Goal: Navigation & Orientation: Find specific page/section

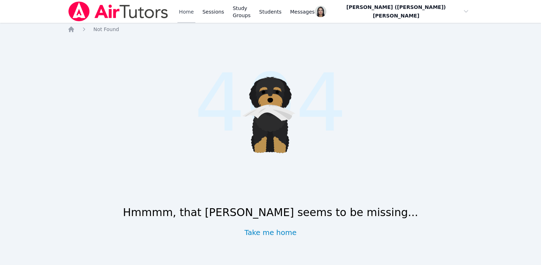
click at [183, 12] on link "Home" at bounding box center [186, 11] width 18 height 23
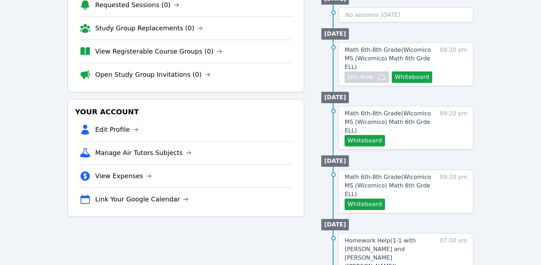
scroll to position [83, 0]
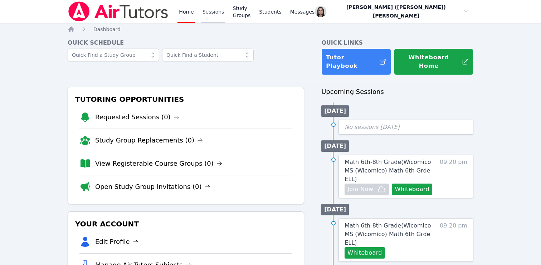
click at [212, 11] on link "Sessions" at bounding box center [213, 11] width 25 height 23
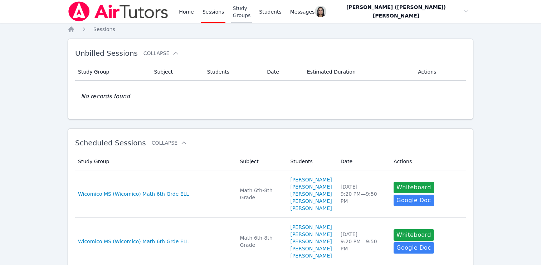
click at [251, 12] on link "Study Groups" at bounding box center [241, 11] width 21 height 23
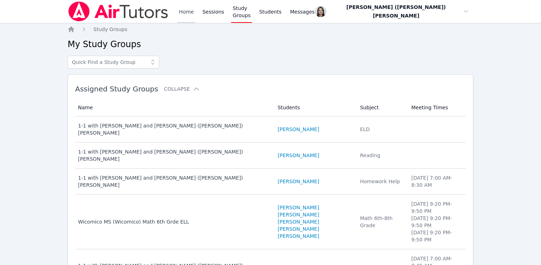
click at [185, 17] on link "Home" at bounding box center [186, 11] width 18 height 23
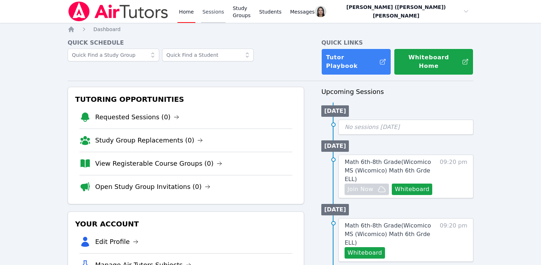
click at [208, 19] on link "Sessions" at bounding box center [213, 11] width 25 height 23
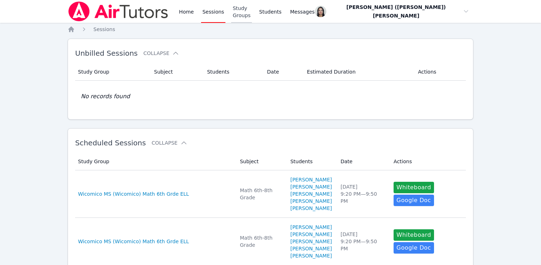
click at [247, 9] on link "Study Groups" at bounding box center [241, 11] width 21 height 23
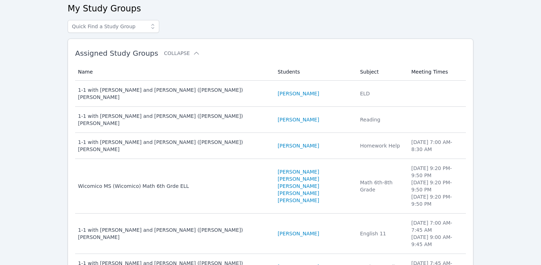
scroll to position [107, 0]
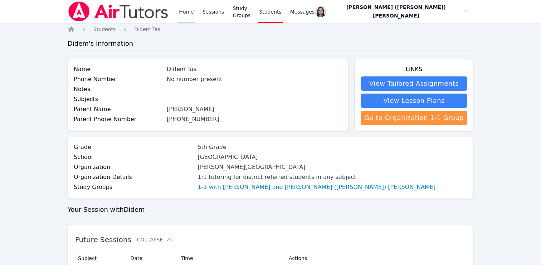
click at [188, 8] on link "Home" at bounding box center [186, 11] width 18 height 23
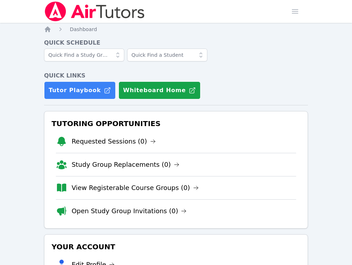
click at [306, 29] on nav "Home Dashboard" at bounding box center [176, 29] width 264 height 7
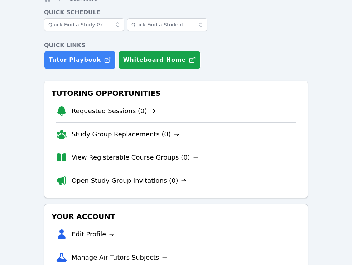
scroll to position [32, 0]
